Goal: Task Accomplishment & Management: Use online tool/utility

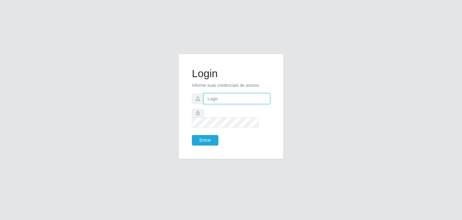
type input "[EMAIL_ADDRESS][DOMAIN_NAME]"
click at [209, 130] on form "Login Informe suas credenciais de acesso [EMAIL_ADDRESS][DOMAIN_NAME] Entrar" at bounding box center [231, 106] width 78 height 78
click at [209, 135] on button "Entrar" at bounding box center [205, 140] width 26 height 11
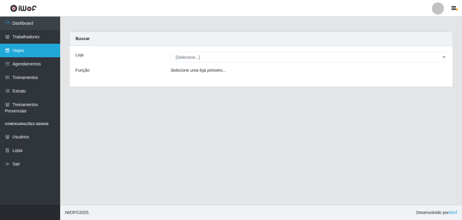
click at [13, 49] on link "Vagas" at bounding box center [30, 51] width 60 height 14
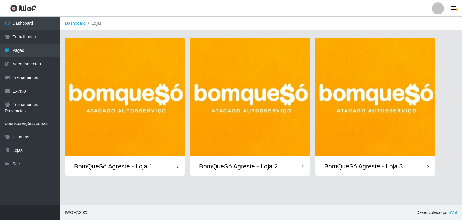
click at [442, 5] on div at bounding box center [438, 8] width 12 height 12
click at [425, 54] on img at bounding box center [375, 97] width 120 height 118
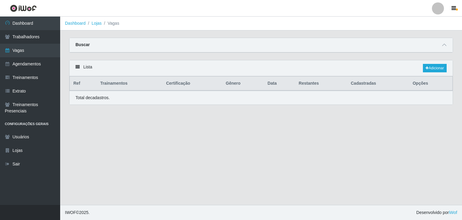
click at [422, 45] on div "Buscar" at bounding box center [261, 45] width 383 height 14
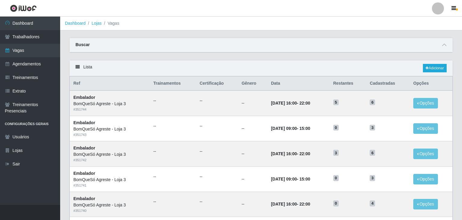
click at [438, 8] on div at bounding box center [438, 8] width 12 height 12
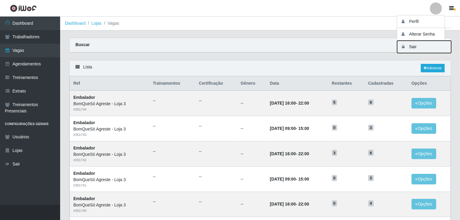
click at [439, 47] on button "Sair" at bounding box center [425, 47] width 54 height 12
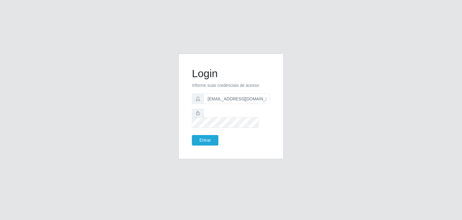
click at [251, 108] on form "Login Informe suas credenciais de acesso [EMAIL_ADDRESS][DOMAIN_NAME] Entrar" at bounding box center [231, 106] width 78 height 78
click at [251, 100] on input "[EMAIL_ADDRESS][DOMAIN_NAME]" at bounding box center [237, 98] width 67 height 11
type input "jeisonrede@compras"
drag, startPoint x: 215, startPoint y: 141, endPoint x: 212, endPoint y: 138, distance: 4.9
click at [212, 139] on div "Login Informe suas credenciais de acesso jeisonrede@compras Entrar" at bounding box center [231, 106] width 90 height 90
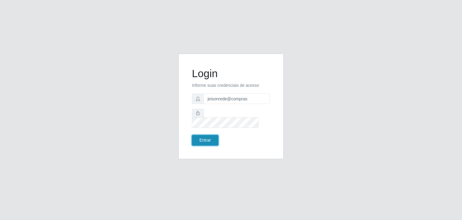
click at [212, 138] on button "Entrar" at bounding box center [205, 140] width 26 height 11
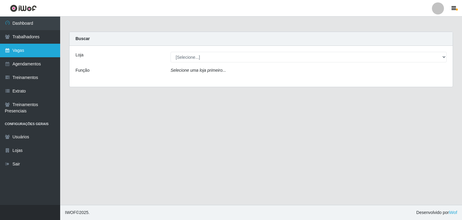
click at [42, 51] on link "Vagas" at bounding box center [30, 51] width 60 height 14
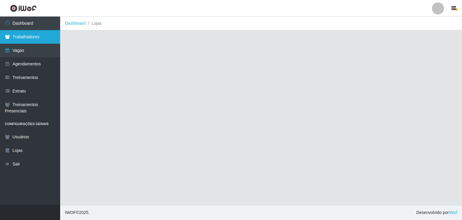
click at [29, 34] on link "Trabalhadores" at bounding box center [30, 37] width 60 height 14
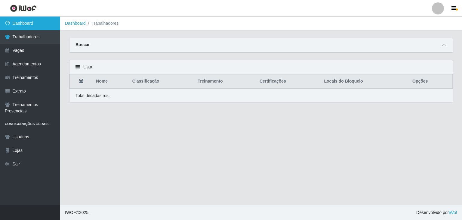
click at [28, 26] on link "Dashboard" at bounding box center [30, 24] width 60 height 14
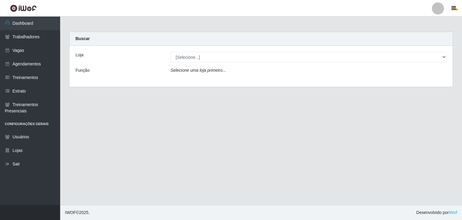
click at [237, 64] on div "Loja [Selecione...] Rede Compras Supermercados - LOJA 1 Rede Compras Supermerca…" at bounding box center [261, 66] width 383 height 41
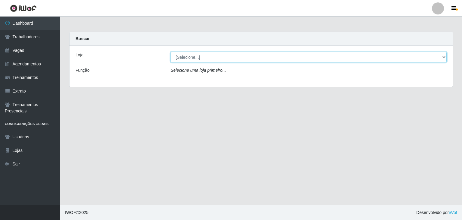
click at [231, 55] on select "[Selecione...] Rede Compras Supermercados - LOJA 1 Rede Compras Supermercados -…" at bounding box center [309, 57] width 276 height 11
select select "161"
click at [171, 52] on select "[Selecione...] Rede Compras Supermercados - LOJA 1 Rede Compras Supermercados -…" at bounding box center [309, 57] width 276 height 11
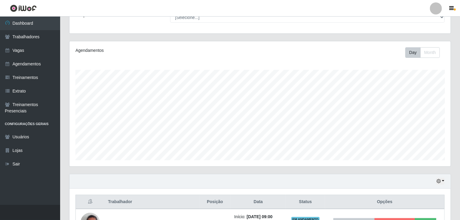
scroll to position [55, 0]
click at [445, 181] on button "button" at bounding box center [441, 181] width 8 height 7
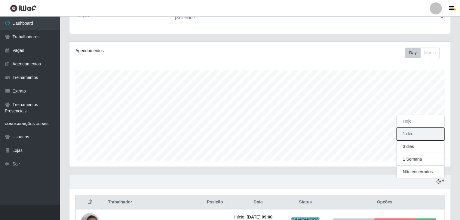
click at [429, 130] on button "1 dia" at bounding box center [421, 134] width 48 height 13
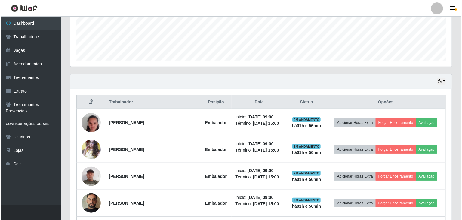
scroll to position [0, 0]
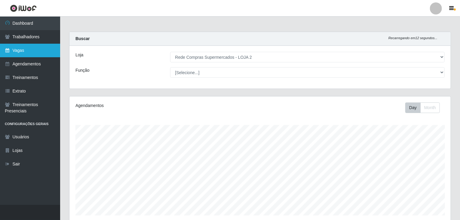
click at [30, 53] on link "Vagas" at bounding box center [30, 51] width 60 height 14
